Goal: Book appointment/travel/reservation

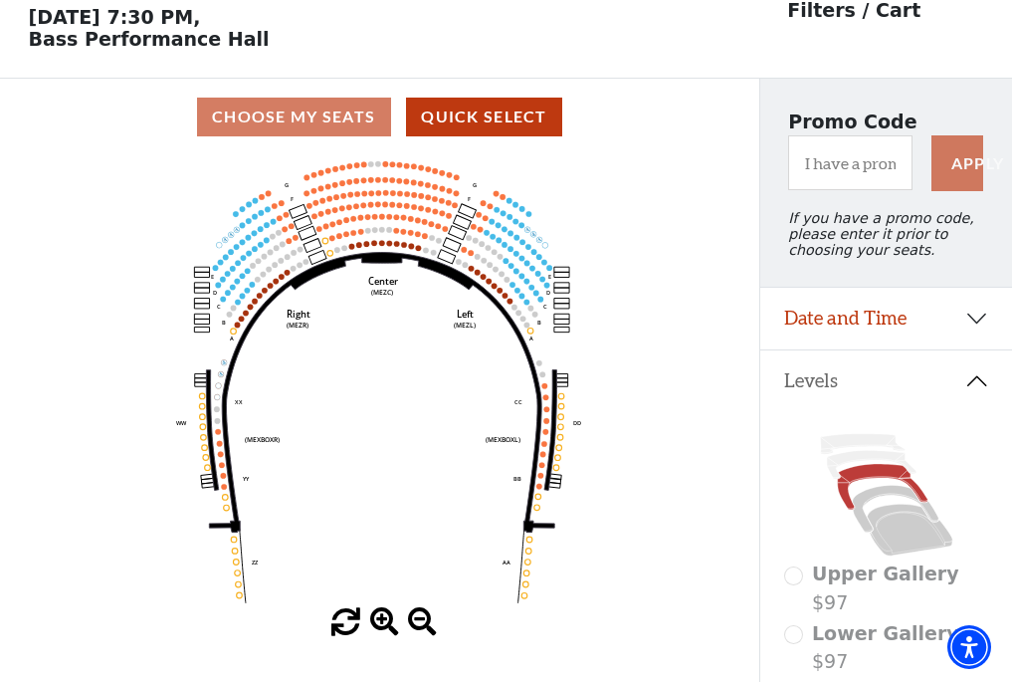
scroll to position [93, 0]
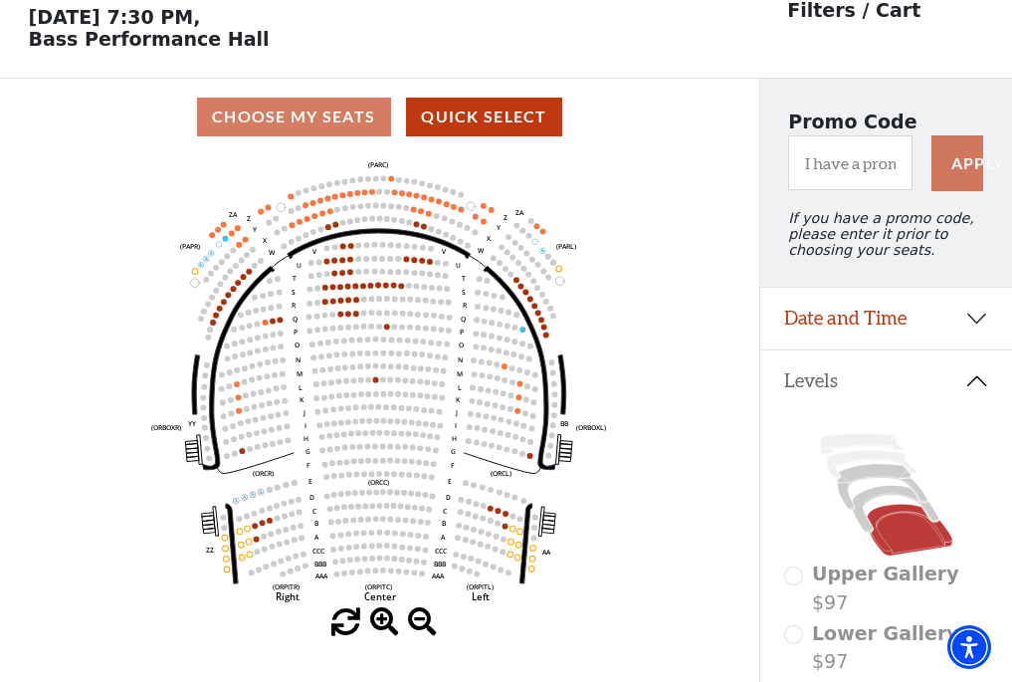
scroll to position [93, 0]
